Goal: Check status

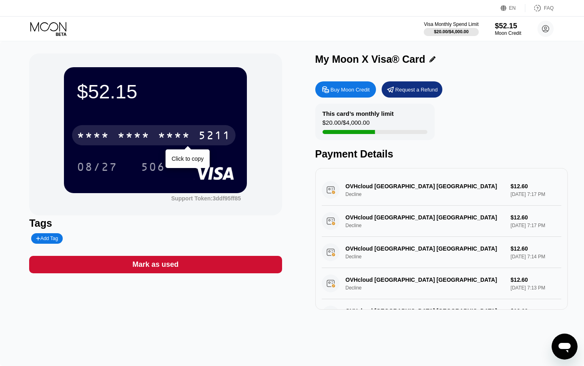
click at [170, 140] on div "* * * *" at bounding box center [174, 136] width 32 height 13
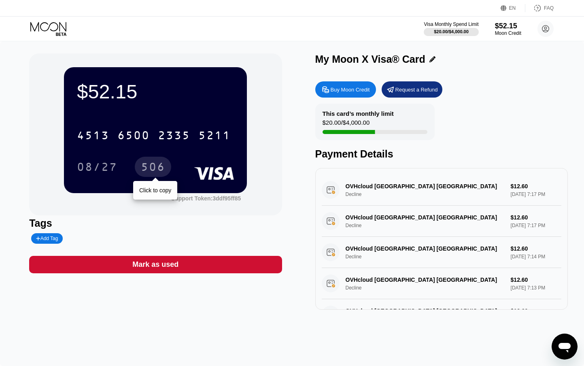
click at [154, 168] on div "506" at bounding box center [153, 168] width 24 height 13
